Goal: Task Accomplishment & Management: Complete application form

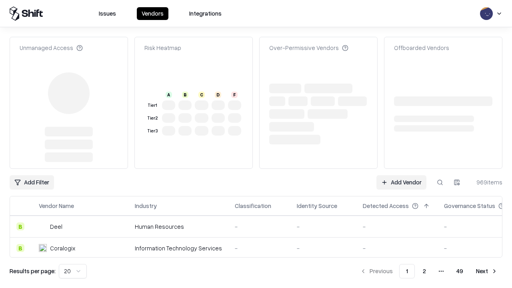
click at [401, 175] on link "Add Vendor" at bounding box center [401, 182] width 50 height 14
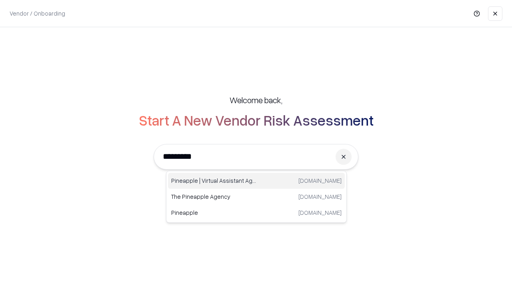
click at [256, 181] on div "Pineapple | Virtual Assistant Agency [DOMAIN_NAME]" at bounding box center [256, 181] width 177 height 16
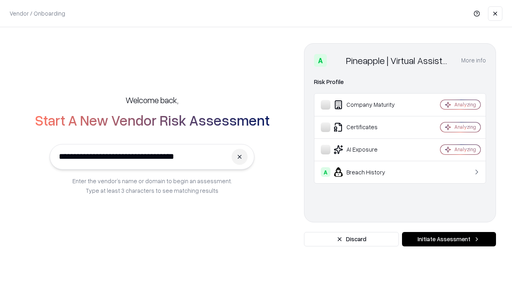
type input "**********"
click at [449, 239] on button "Initiate Assessment" at bounding box center [449, 239] width 94 height 14
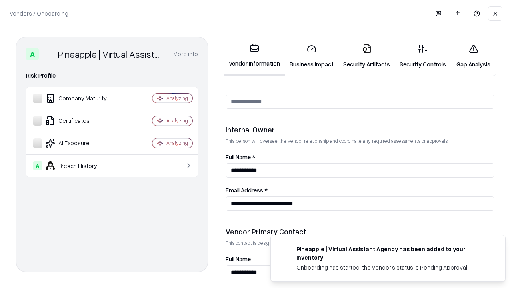
scroll to position [414, 0]
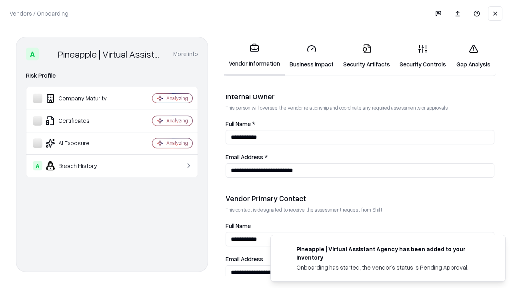
click at [312, 56] on link "Business Impact" at bounding box center [312, 56] width 54 height 37
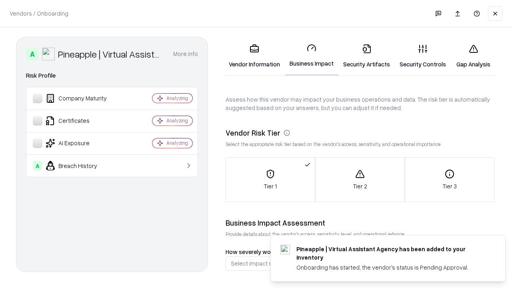
click at [366, 56] on link "Security Artifacts" at bounding box center [366, 56] width 56 height 37
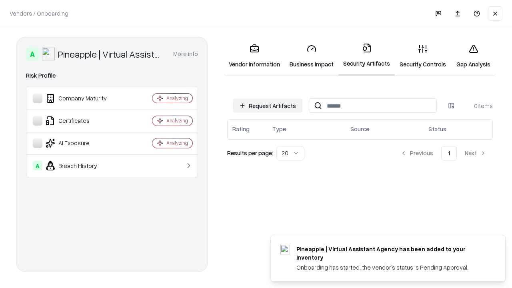
click at [268, 106] on button "Request Artifacts" at bounding box center [268, 105] width 70 height 14
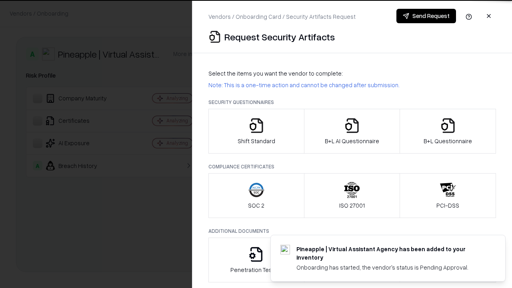
click at [256, 131] on icon "button" at bounding box center [256, 126] width 16 height 16
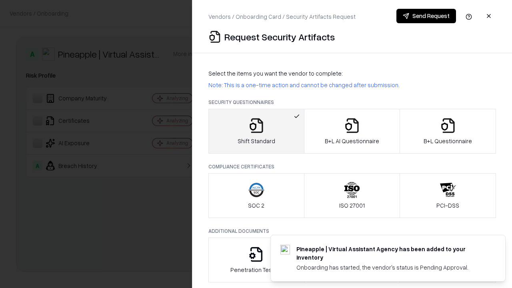
click at [426, 16] on button "Send Request" at bounding box center [426, 16] width 60 height 14
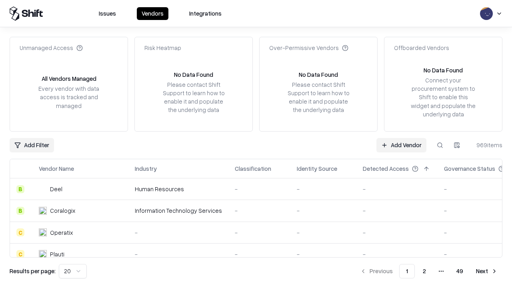
click at [440, 145] on button at bounding box center [440, 145] width 14 height 14
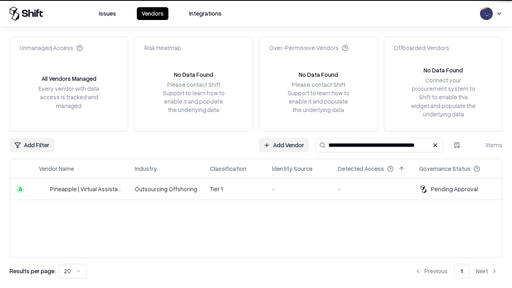
type input "**********"
click at [261, 189] on td "Tier 1" at bounding box center [235, 189] width 62 height 22
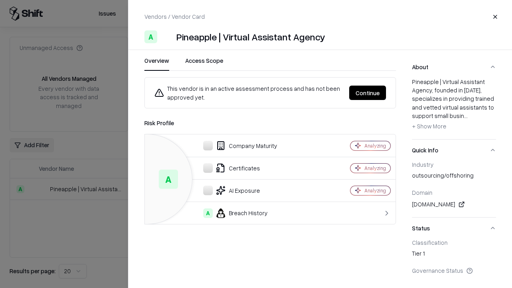
click at [368, 93] on button "Continue" at bounding box center [367, 93] width 37 height 14
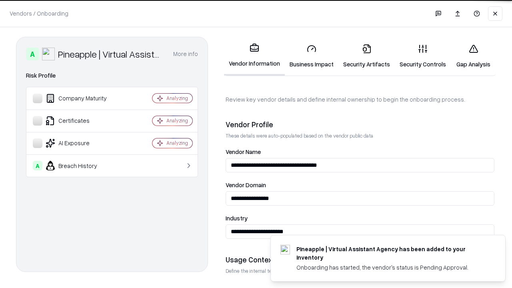
click at [366, 56] on link "Security Artifacts" at bounding box center [366, 56] width 56 height 37
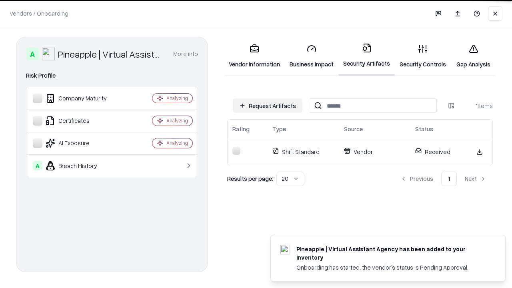
click at [423, 56] on link "Security Controls" at bounding box center [423, 56] width 56 height 37
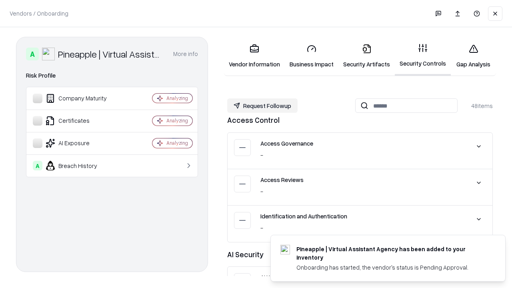
click at [262, 106] on button "Request Followup" at bounding box center [262, 105] width 70 height 14
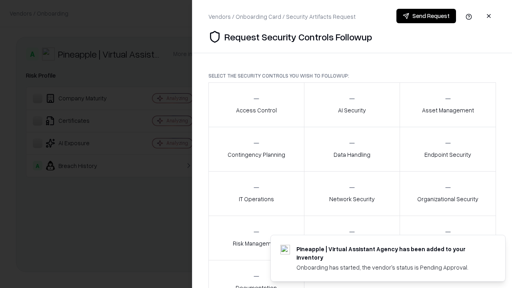
click at [256, 105] on div "Access Control" at bounding box center [256, 105] width 41 height 20
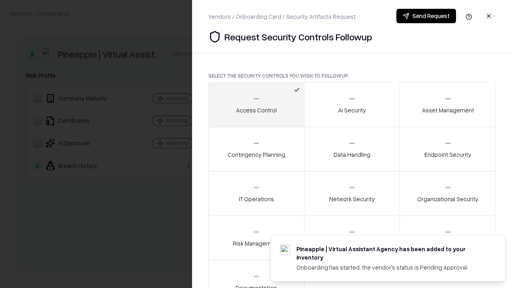
click at [426, 16] on button "Send Request" at bounding box center [426, 16] width 60 height 14
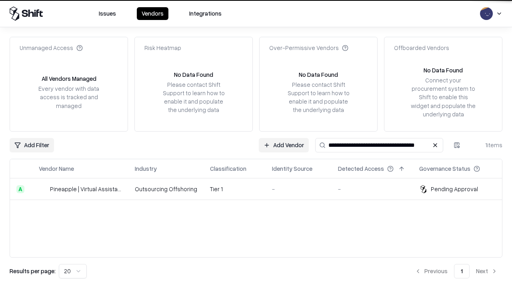
type input "**********"
click at [261, 189] on td "Tier 1" at bounding box center [235, 189] width 62 height 22
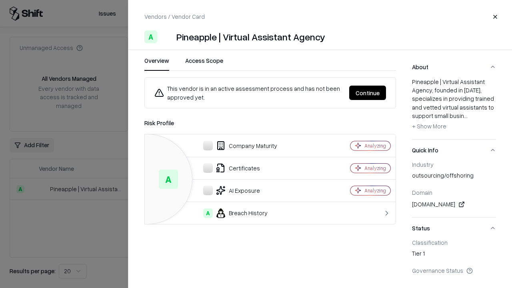
click at [368, 93] on button "Continue" at bounding box center [367, 93] width 37 height 14
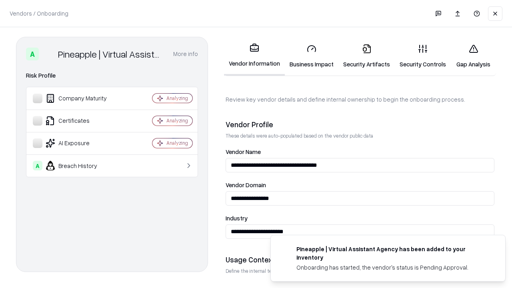
click at [473, 56] on link "Gap Analysis" at bounding box center [473, 56] width 45 height 37
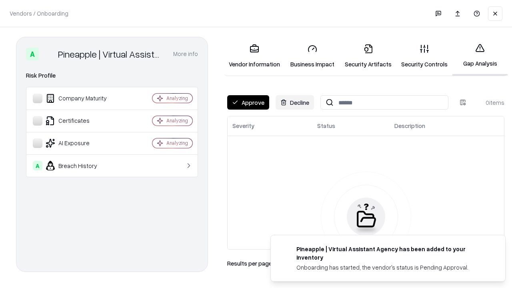
click at [248, 102] on button "Approve" at bounding box center [248, 102] width 42 height 14
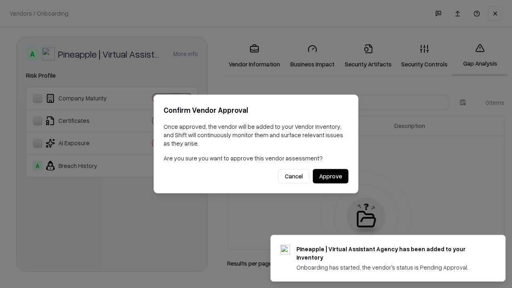
click at [330, 176] on button "Approve" at bounding box center [331, 176] width 36 height 14
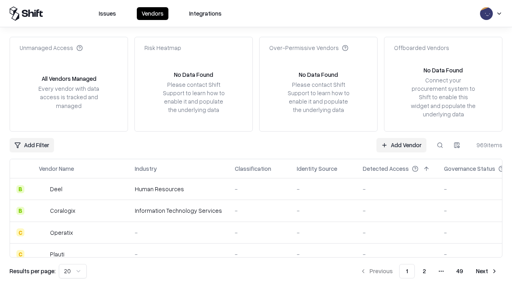
type input "**********"
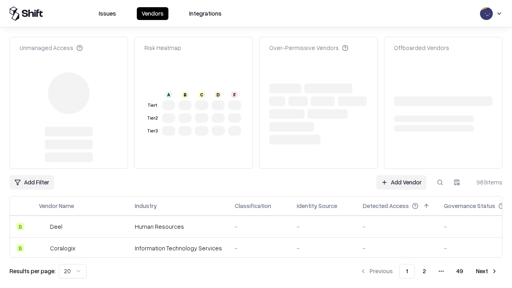
click at [401, 182] on link "Add Vendor" at bounding box center [401, 182] width 50 height 14
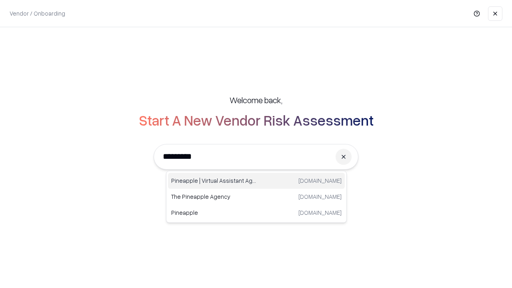
click at [256, 181] on div "Pineapple | Virtual Assistant Agency [DOMAIN_NAME]" at bounding box center [256, 181] width 177 height 16
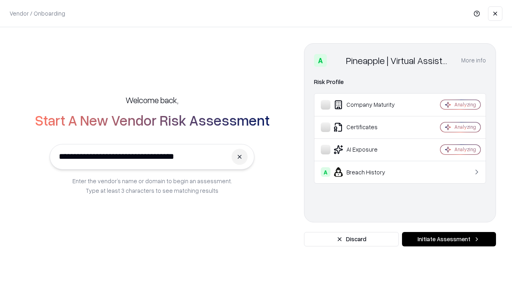
type input "**********"
click at [449, 239] on button "Initiate Assessment" at bounding box center [449, 239] width 94 height 14
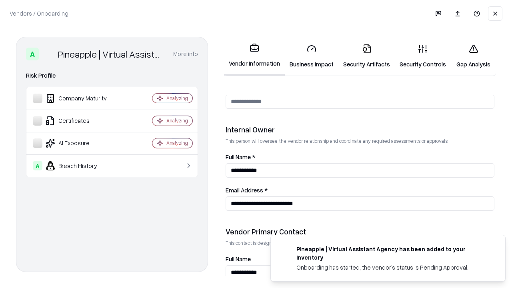
scroll to position [414, 0]
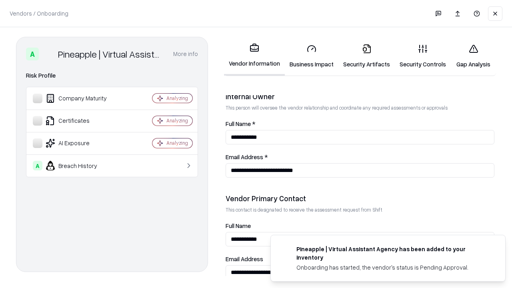
click at [473, 56] on link "Gap Analysis" at bounding box center [473, 56] width 45 height 37
